Goal: Information Seeking & Learning: Learn about a topic

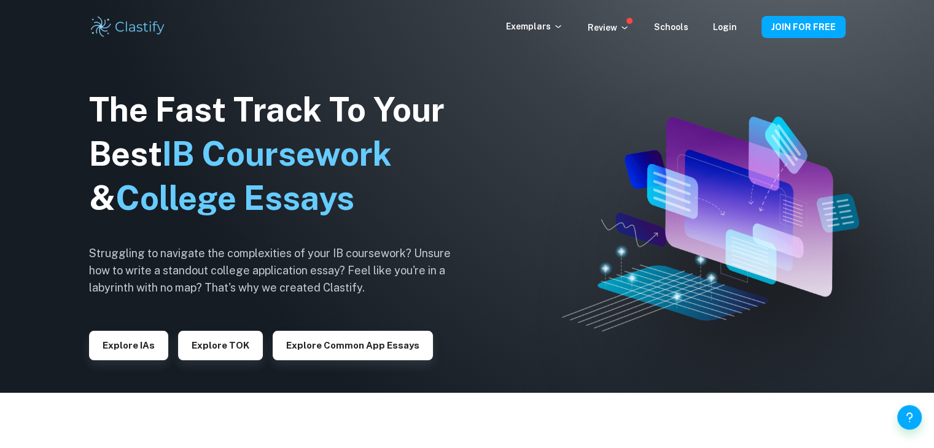
scroll to position [9, 0]
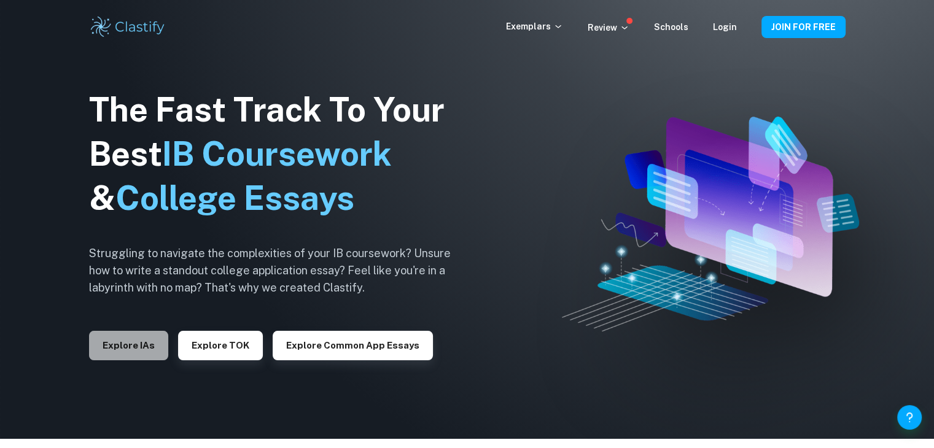
click at [128, 350] on button "Explore IAs" at bounding box center [128, 345] width 79 height 29
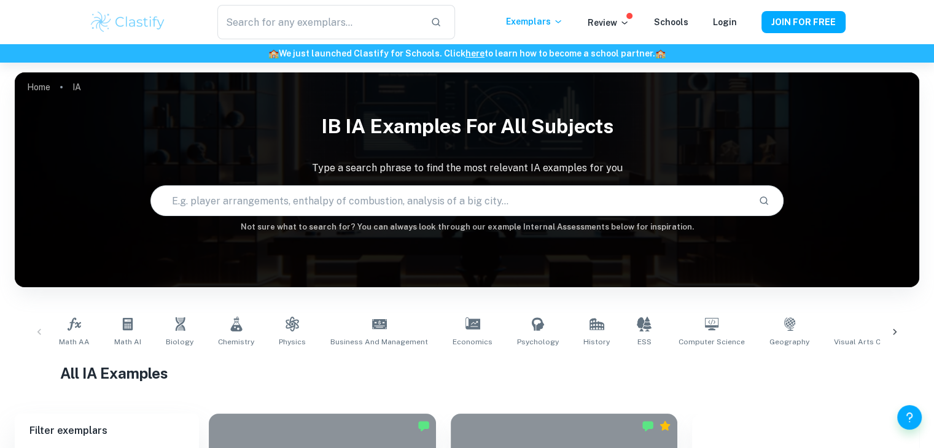
click at [221, 208] on input "text" at bounding box center [450, 201] width 598 height 34
paste input "How does UV-A exposure time (0–90 min) at a fixed 15.0 cm lamp–sample distance …"
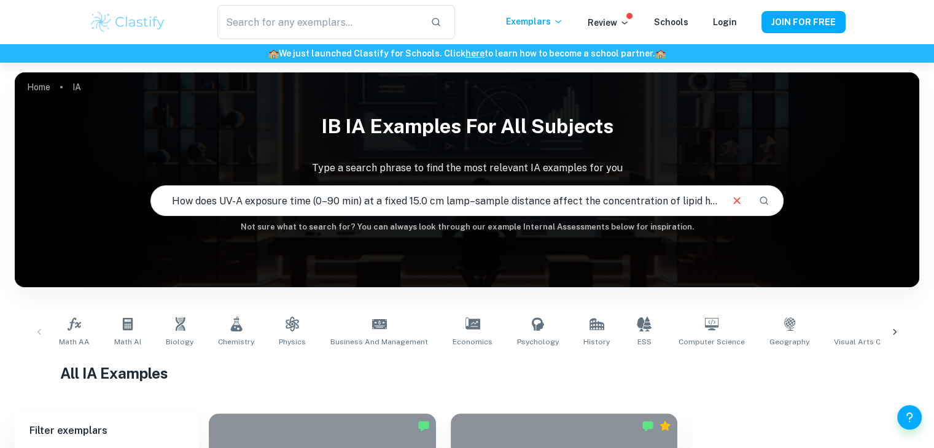
scroll to position [0, 518]
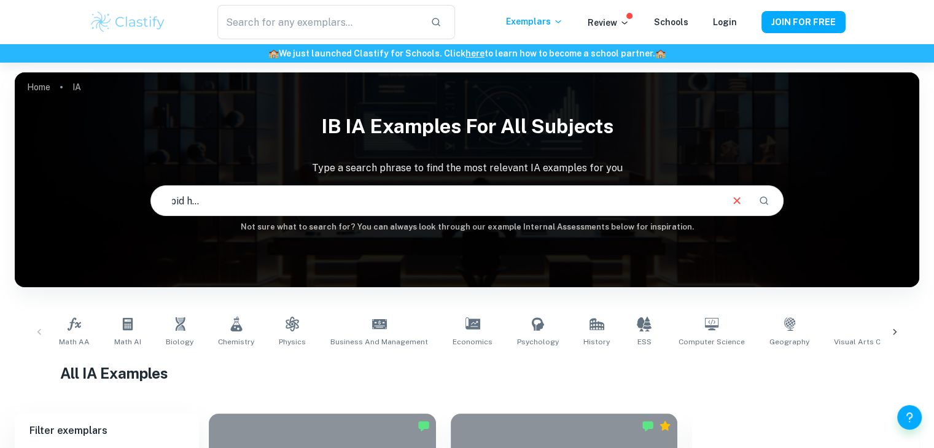
type input "How does UV-A exposure time (0–90 min) at a fixed 15.0 cm lamp–sample distance …"
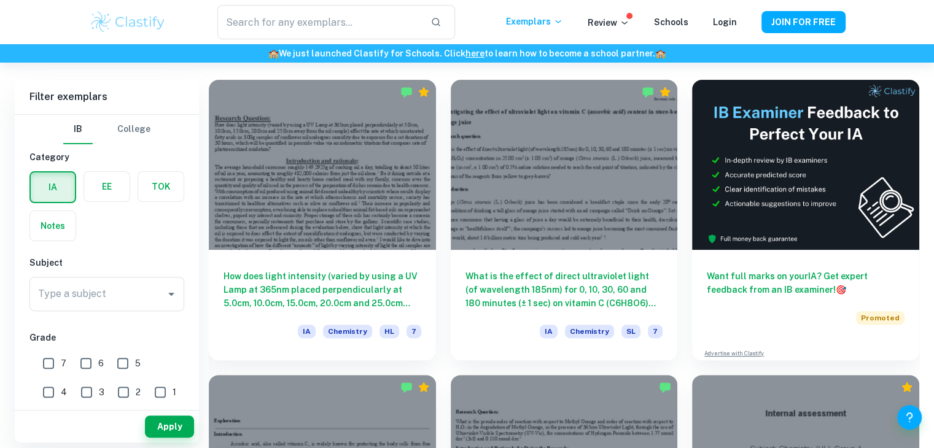
scroll to position [292, 0]
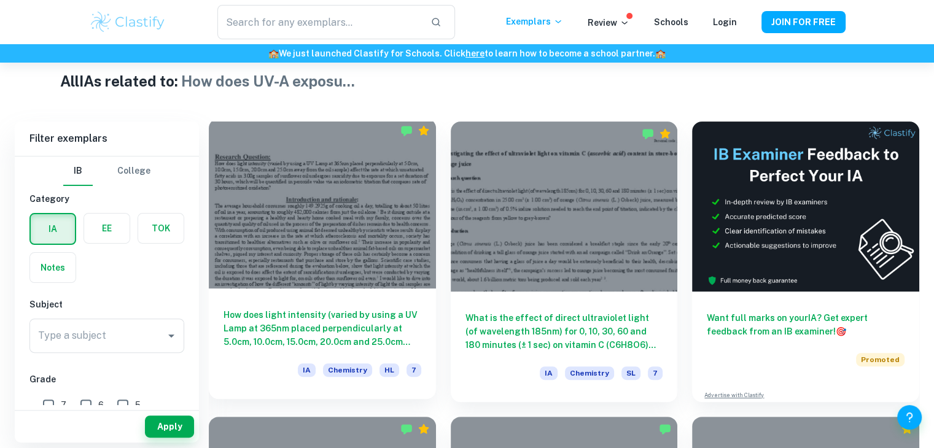
click at [374, 322] on h6 "How does light intensity (varied by using a UV Lamp at 365nm placed perpendicul…" at bounding box center [323, 328] width 198 height 41
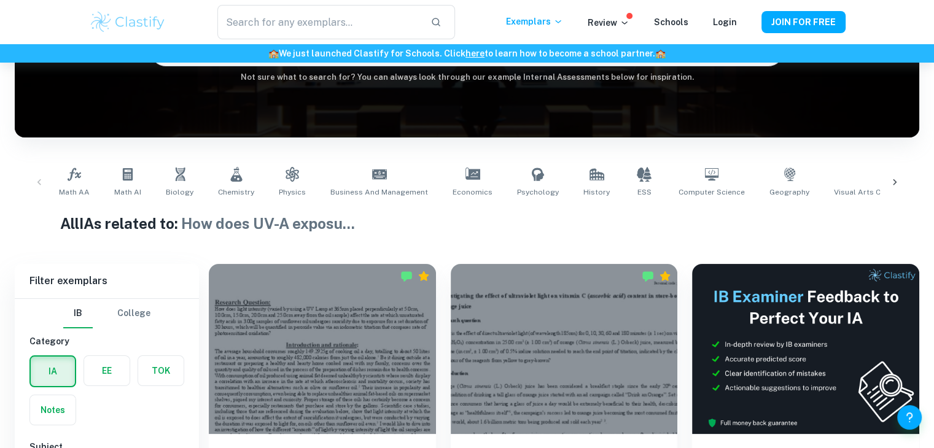
scroll to position [327, 0]
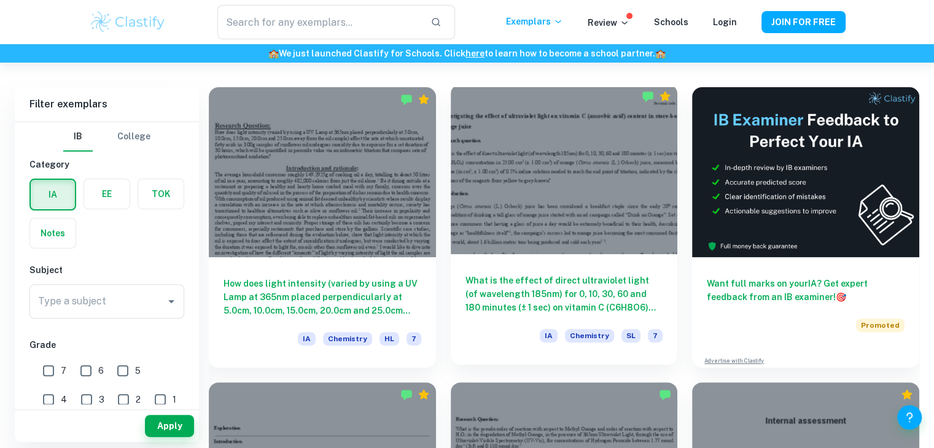
click at [501, 305] on h6 "What is the effect of direct ultraviolet light (of wavelength 185nm) for 0, 10,…" at bounding box center [565, 294] width 198 height 41
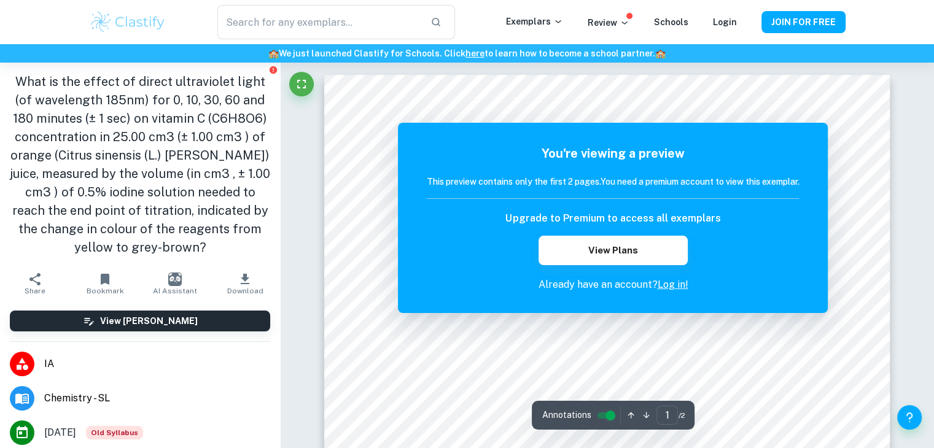
click at [168, 141] on h1 "What is the effect of direct ultraviolet light (of wavelength 185nm) for 0, 10,…" at bounding box center [140, 164] width 260 height 184
